Goal: Task Accomplishment & Management: Complete application form

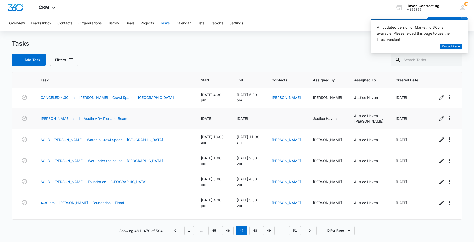
scroll to position [58, 0]
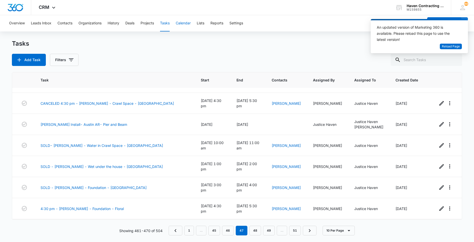
click at [188, 23] on button "Calendar" at bounding box center [183, 23] width 15 height 16
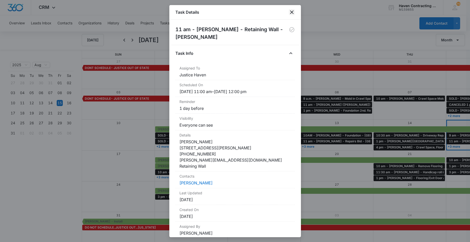
click at [290, 12] on icon "close" at bounding box center [292, 12] width 6 height 6
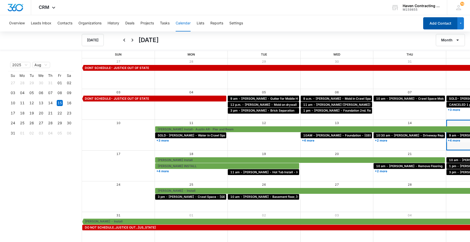
click at [442, 21] on button "Add Contact" at bounding box center [440, 23] width 34 height 12
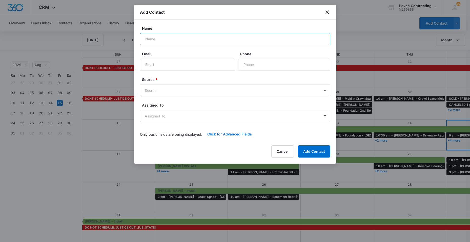
click at [154, 37] on input "Name" at bounding box center [235, 39] width 190 height 12
type input "Leasul Long"
click at [147, 66] on input "Email" at bounding box center [187, 64] width 95 height 12
type input "amberrisner@summitcommunitycare.com"
drag, startPoint x: 243, startPoint y: 64, endPoint x: 281, endPoint y: 59, distance: 38.0
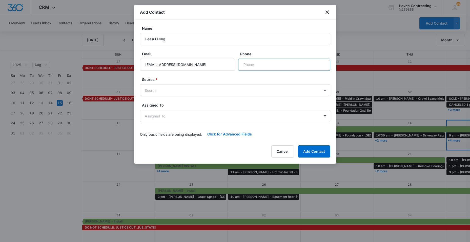
click at [243, 64] on input "Phone" at bounding box center [284, 64] width 92 height 12
type input "(870) 613-1695"
click at [147, 91] on body "CRM Apps Reputation Websites Forms CRM Email Social Ads Intelligence Brand Sett…" at bounding box center [235, 121] width 470 height 242
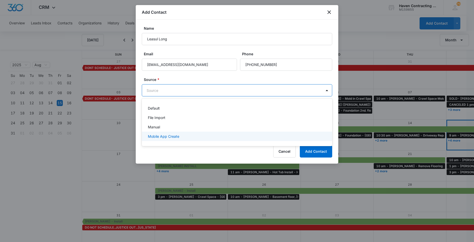
click at [151, 135] on p "Mobile App Create" at bounding box center [163, 135] width 31 height 5
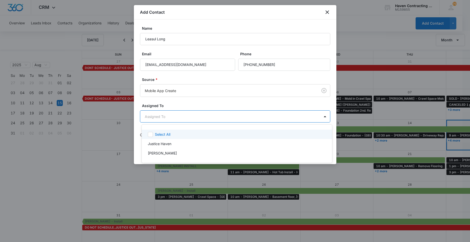
click at [146, 116] on body "CRM Apps Reputation Websites Forms CRM Email Social Ads Intelligence Brand Sett…" at bounding box center [235, 121] width 470 height 242
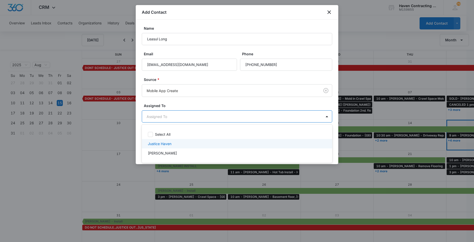
click at [151, 142] on p "Justice Haven" at bounding box center [160, 143] width 24 height 5
click at [139, 140] on div at bounding box center [237, 121] width 474 height 242
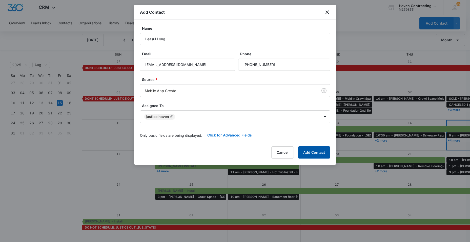
click at [315, 153] on button "Add Contact" at bounding box center [314, 152] width 32 height 12
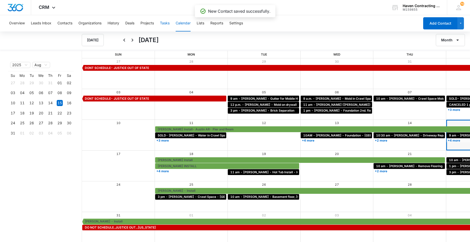
click at [165, 23] on button "Tasks" at bounding box center [165, 23] width 10 height 16
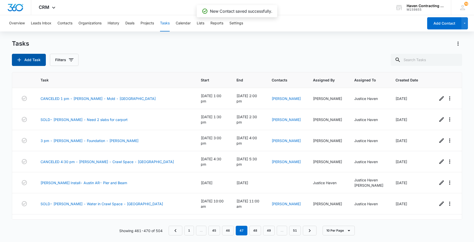
click at [23, 62] on button "Add Task" at bounding box center [29, 60] width 34 height 12
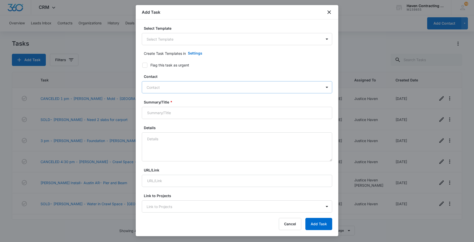
click at [155, 88] on div at bounding box center [234, 87] width 175 height 6
type input "Leasul Long"
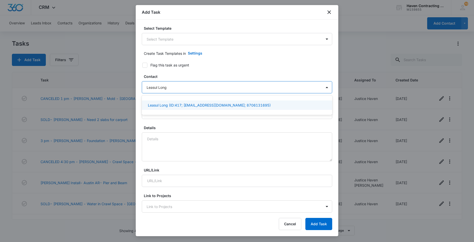
click at [167, 105] on p "Leasul Long (ID:417; amberrisner@summitcommunitycare.com; 8706131695)" at bounding box center [209, 104] width 123 height 5
click at [136, 112] on div "Select Template Select Template Create Task Templates in Settings Flag this tas…" at bounding box center [237, 115] width 203 height 193
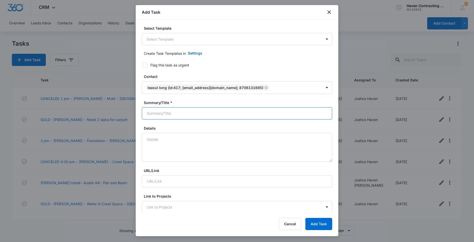
click at [151, 115] on input "Summary/Title *" at bounding box center [237, 113] width 190 height 12
click at [150, 140] on textarea "Details" at bounding box center [237, 147] width 190 height 29
click at [239, 114] on input "4 pm - Leasul Long - Remove carpet/add new flooring" at bounding box center [237, 113] width 190 height 12
type input "4 pm - Leasul Long - Remove carpet/add new flooring - Batesville"
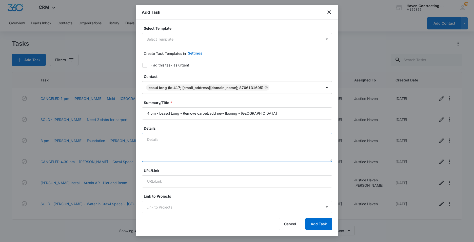
drag, startPoint x: 151, startPoint y: 143, endPoint x: 172, endPoint y: 137, distance: 21.2
click at [152, 143] on textarea "Details" at bounding box center [237, 147] width 190 height 29
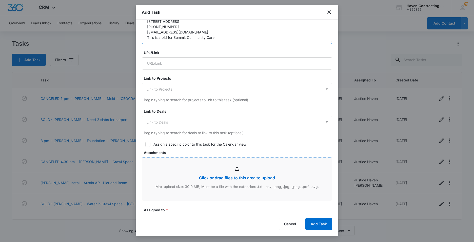
scroll to position [127, 0]
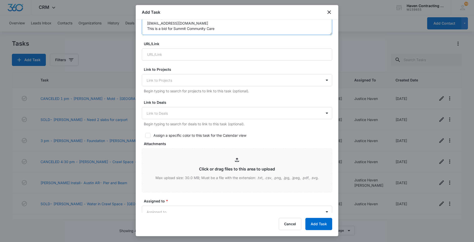
type textarea "Leasul Long 1070 Punch Lane Batesville, AR 72501 870-613-1695 amberrisner@summi…"
click at [149, 135] on icon at bounding box center [148, 135] width 5 height 5
click at [145, 135] on input "Assign a specific color to this task for the Calendar view" at bounding box center [144, 135] width 4 height 4
checkbox input "true"
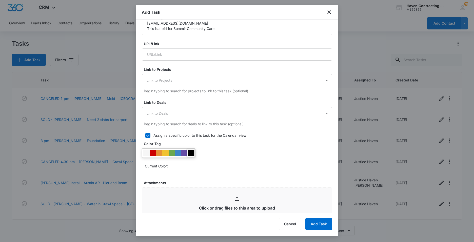
click at [191, 151] on div at bounding box center [191, 153] width 6 height 6
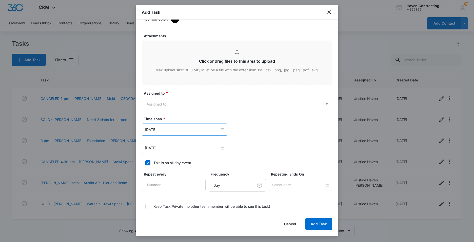
scroll to position [278, 0]
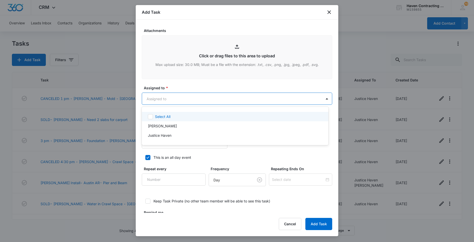
click at [155, 100] on body "CRM Apps Reputation Websites Forms CRM Email Social Ads Intelligence Brand Sett…" at bounding box center [237, 121] width 474 height 242
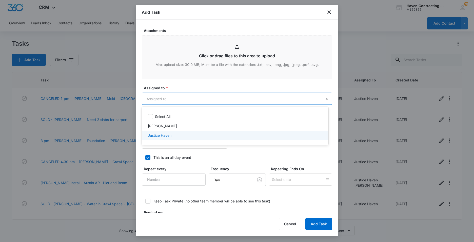
click at [150, 135] on p "Justice Haven" at bounding box center [160, 134] width 24 height 5
click at [139, 151] on div at bounding box center [237, 121] width 474 height 242
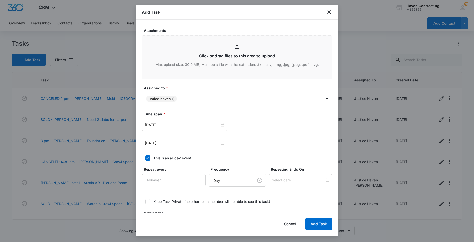
click at [146, 159] on icon at bounding box center [148, 157] width 5 height 5
click at [145, 159] on input "This is an all day event" at bounding box center [144, 158] width 4 height 4
checkbox input "false"
click at [170, 126] on input "Aug 15, 2025" at bounding box center [182, 125] width 75 height 6
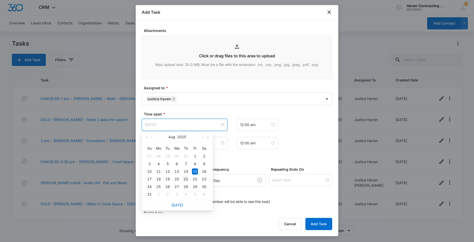
type input "Aug 21, 2025"
click at [185, 179] on div "21" at bounding box center [186, 179] width 6 height 6
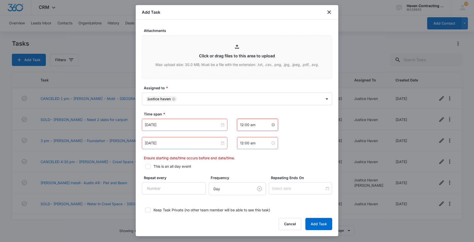
click at [256, 124] on input "12:00 am" at bounding box center [255, 125] width 30 height 6
click at [241, 166] on div "04" at bounding box center [242, 164] width 14 height 7
click at [268, 142] on div "PM" at bounding box center [271, 143] width 14 height 7
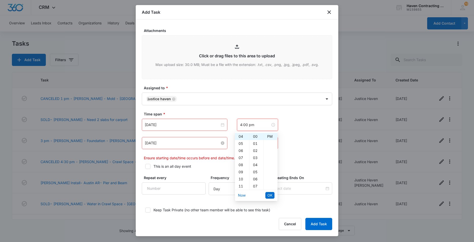
type input "12:00 am"
click at [181, 145] on input "Aug 15, 2025" at bounding box center [182, 143] width 75 height 6
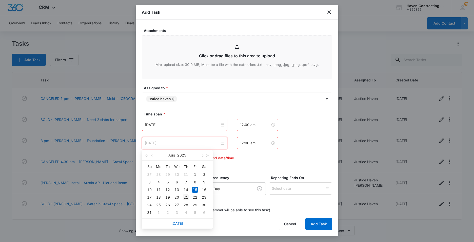
type input "Aug 21, 2025"
click at [184, 195] on div "21" at bounding box center [186, 197] width 6 height 6
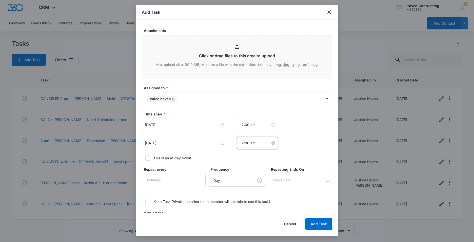
click at [257, 142] on input "12:00 am" at bounding box center [255, 143] width 30 height 6
click at [239, 191] on div "05" at bounding box center [242, 189] width 14 height 7
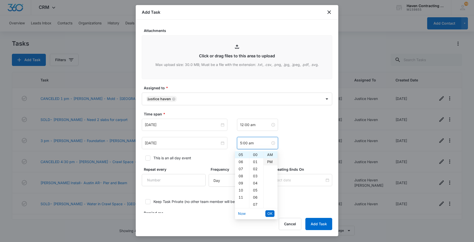
click at [269, 162] on div "PM" at bounding box center [271, 161] width 14 height 7
type input "5:00 pm"
click at [269, 213] on span "OK" at bounding box center [269, 213] width 5 height 6
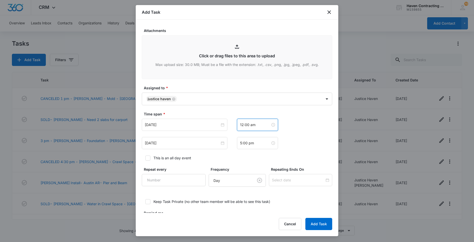
click at [256, 128] on div "12:00 am" at bounding box center [257, 124] width 41 height 12
click at [239, 165] on div "04" at bounding box center [242, 164] width 14 height 7
click at [271, 142] on div "PM" at bounding box center [271, 143] width 14 height 7
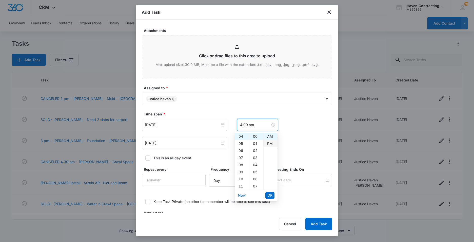
type input "4:00 pm"
click at [270, 194] on span "OK" at bounding box center [269, 195] width 5 height 6
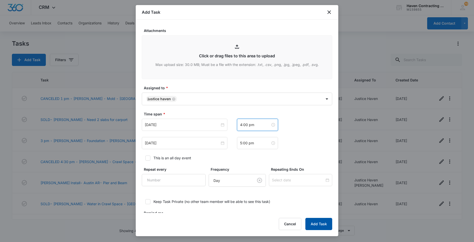
click at [315, 226] on button "Add Task" at bounding box center [318, 223] width 27 height 12
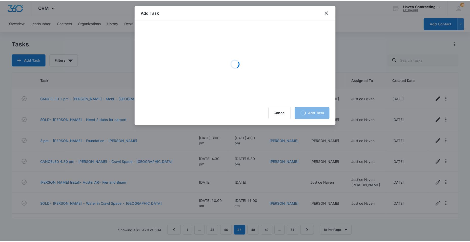
scroll to position [0, 0]
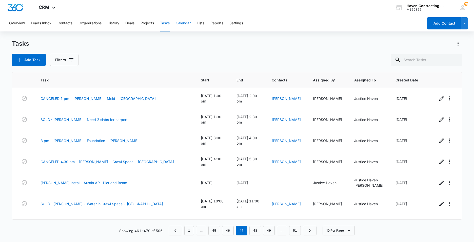
click at [179, 24] on button "Calendar" at bounding box center [183, 23] width 15 height 16
